Goal: Task Accomplishment & Management: Manage account settings

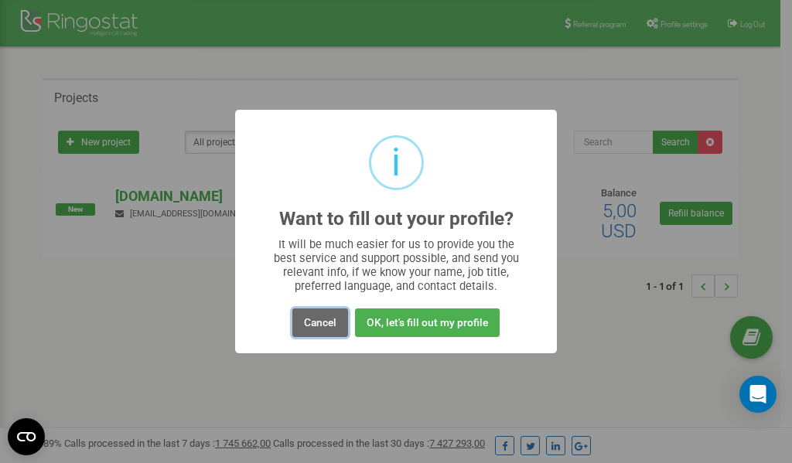
click at [322, 322] on button "Cancel" at bounding box center [320, 322] width 56 height 29
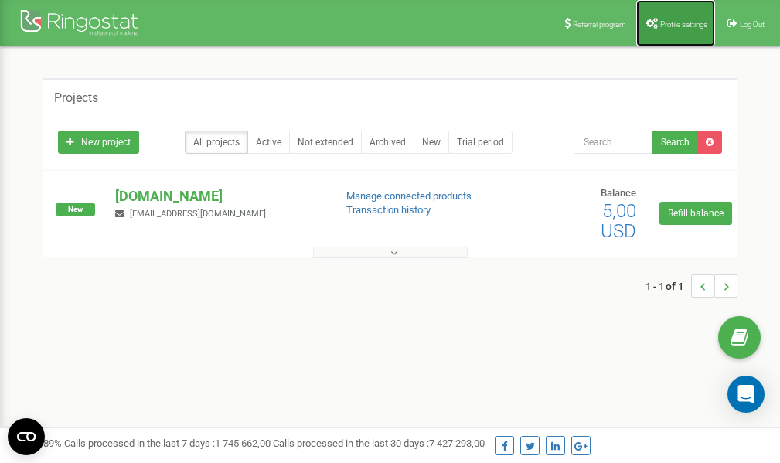
click at [674, 28] on link "Profile settings" at bounding box center [675, 23] width 79 height 46
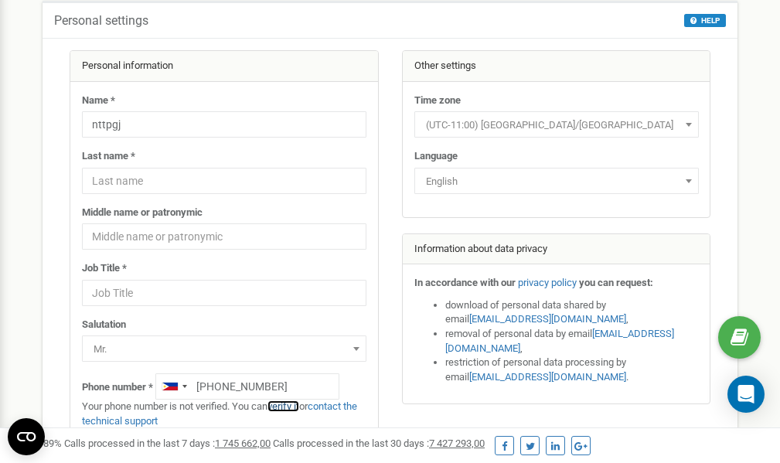
click at [291, 407] on link "verify it" at bounding box center [283, 406] width 32 height 12
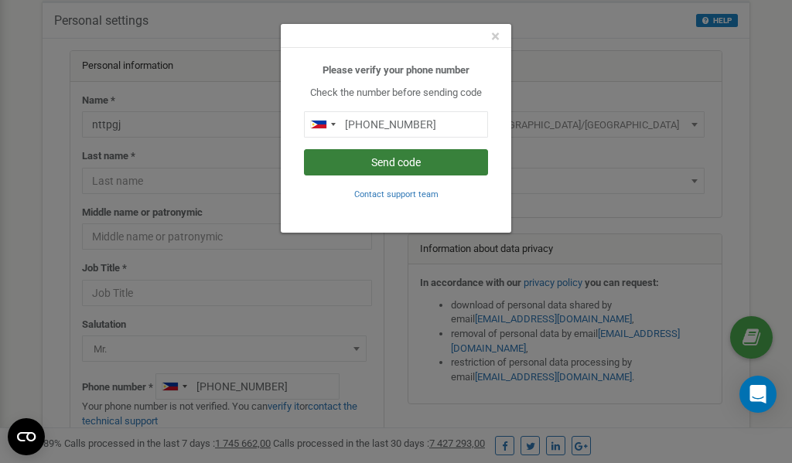
click at [407, 158] on button "Send code" at bounding box center [396, 162] width 184 height 26
